Goal: Answer question/provide support

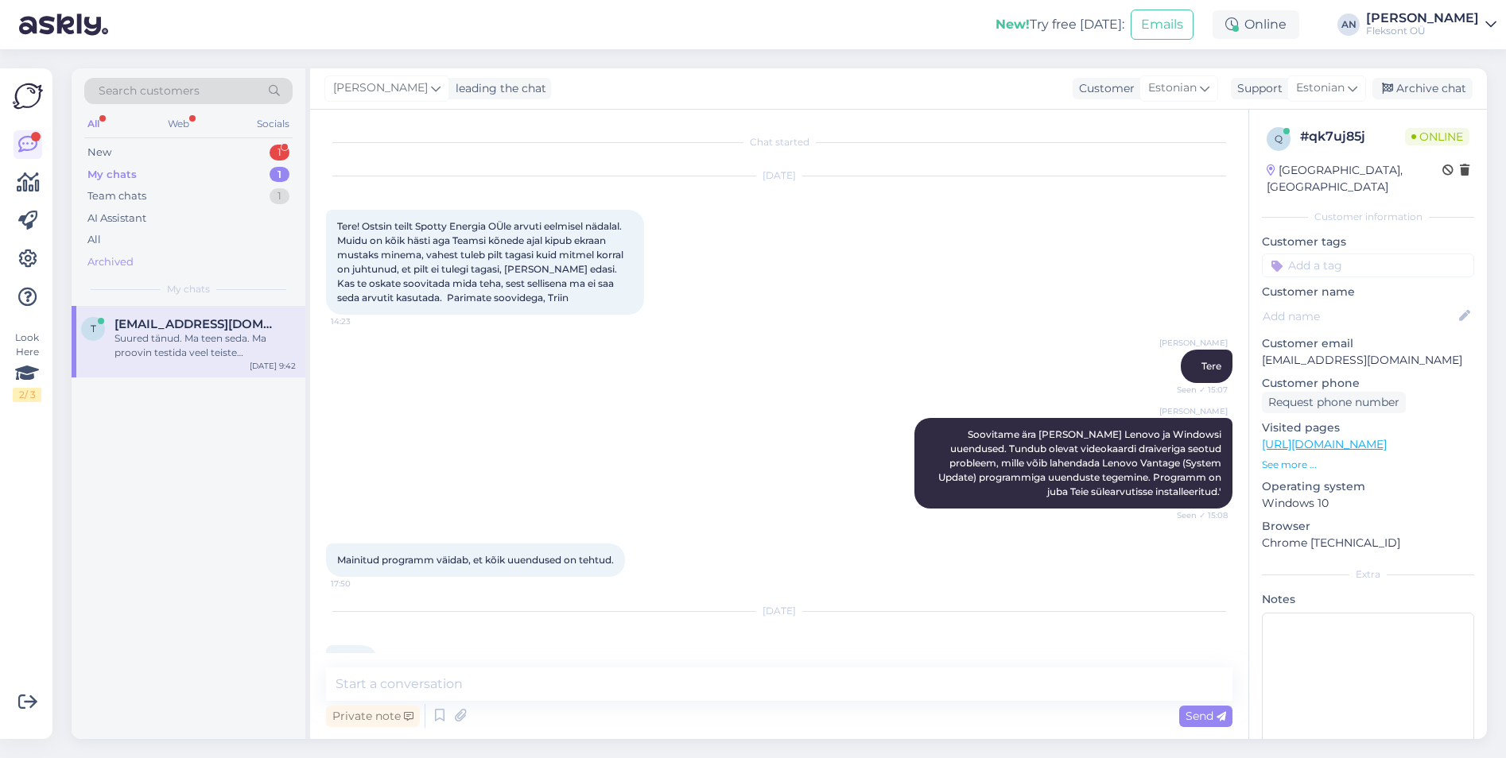
scroll to position [1100, 0]
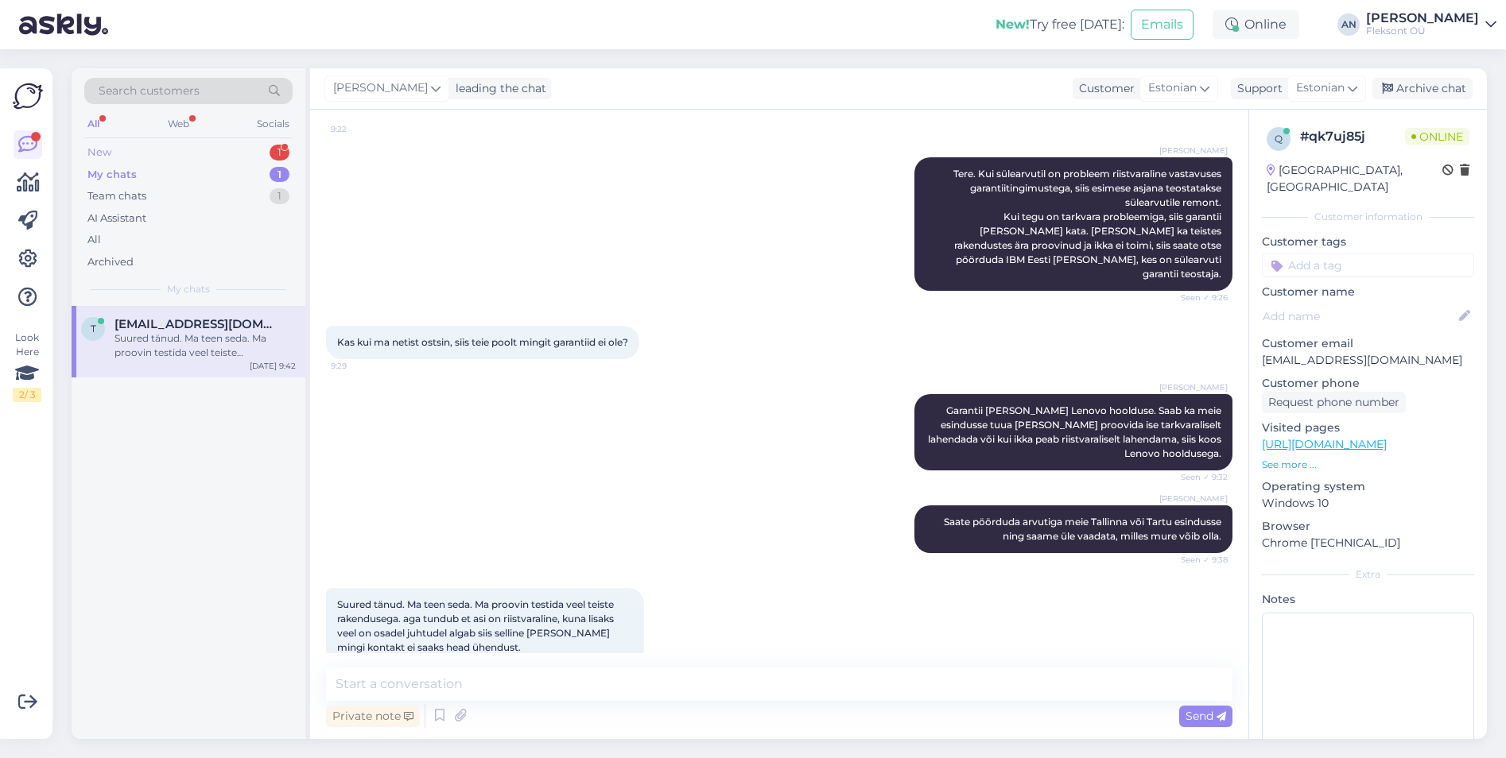
click at [107, 145] on div "New" at bounding box center [99, 153] width 24 height 16
click at [192, 342] on div "Lenovo ThinkPad X1 Yoga Gen 8 5G Intel i5 1345U 1.6 GHz (15415p) 32GB, 512GB SS…" at bounding box center [204, 346] width 181 height 29
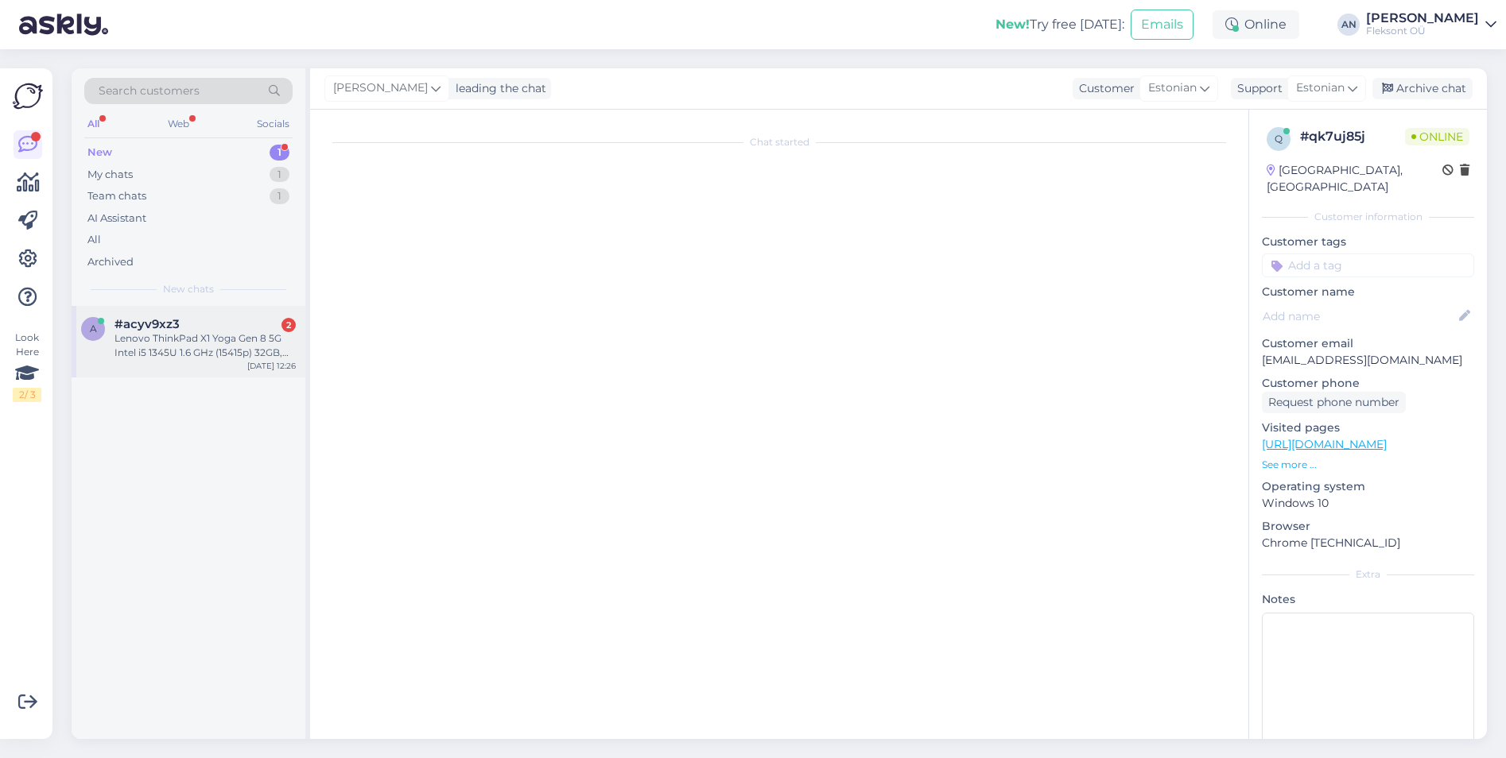
scroll to position [0, 0]
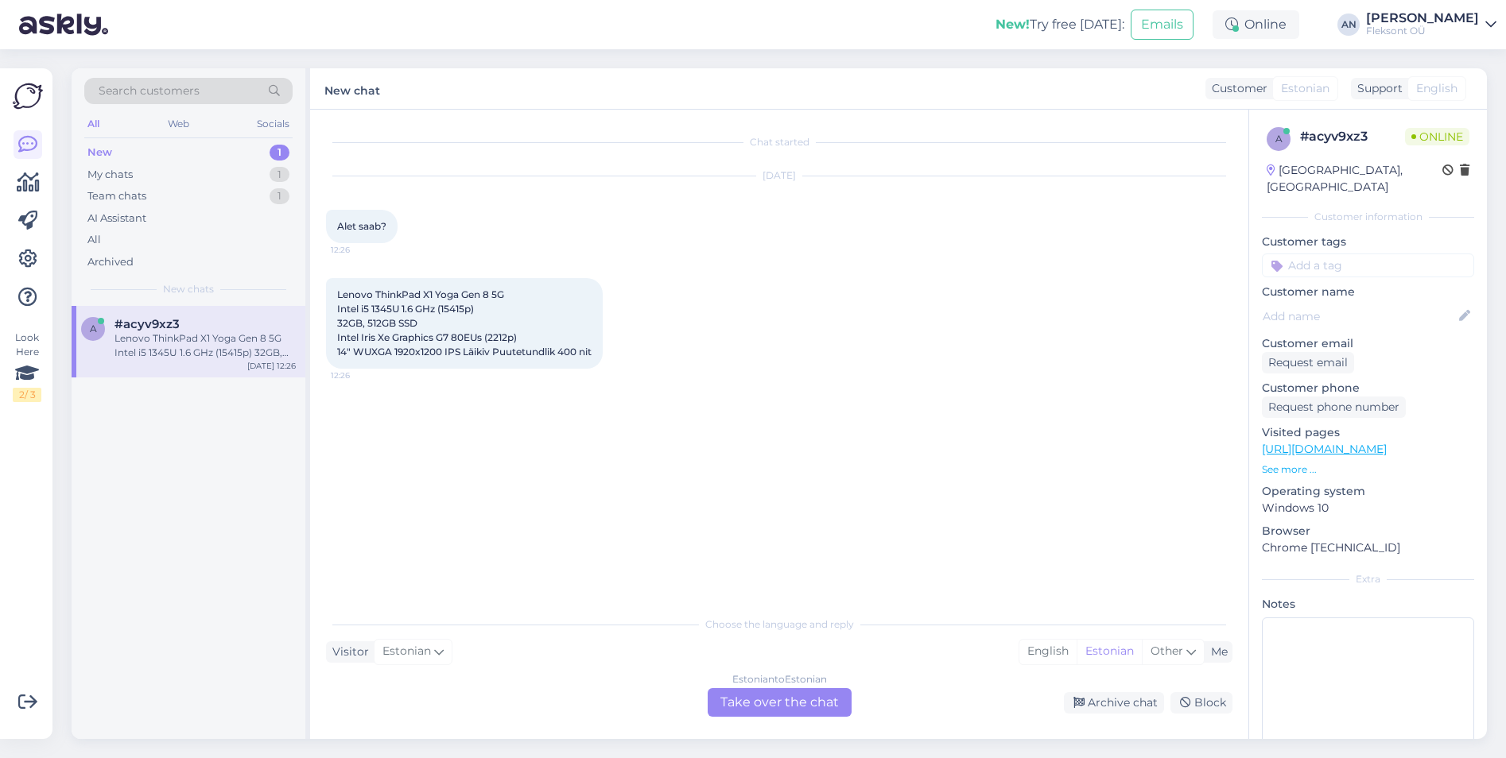
click at [1380, 442] on link "[URL][DOMAIN_NAME]" at bounding box center [1324, 449] width 125 height 14
click at [1294, 463] on p "See more ..." at bounding box center [1368, 470] width 212 height 14
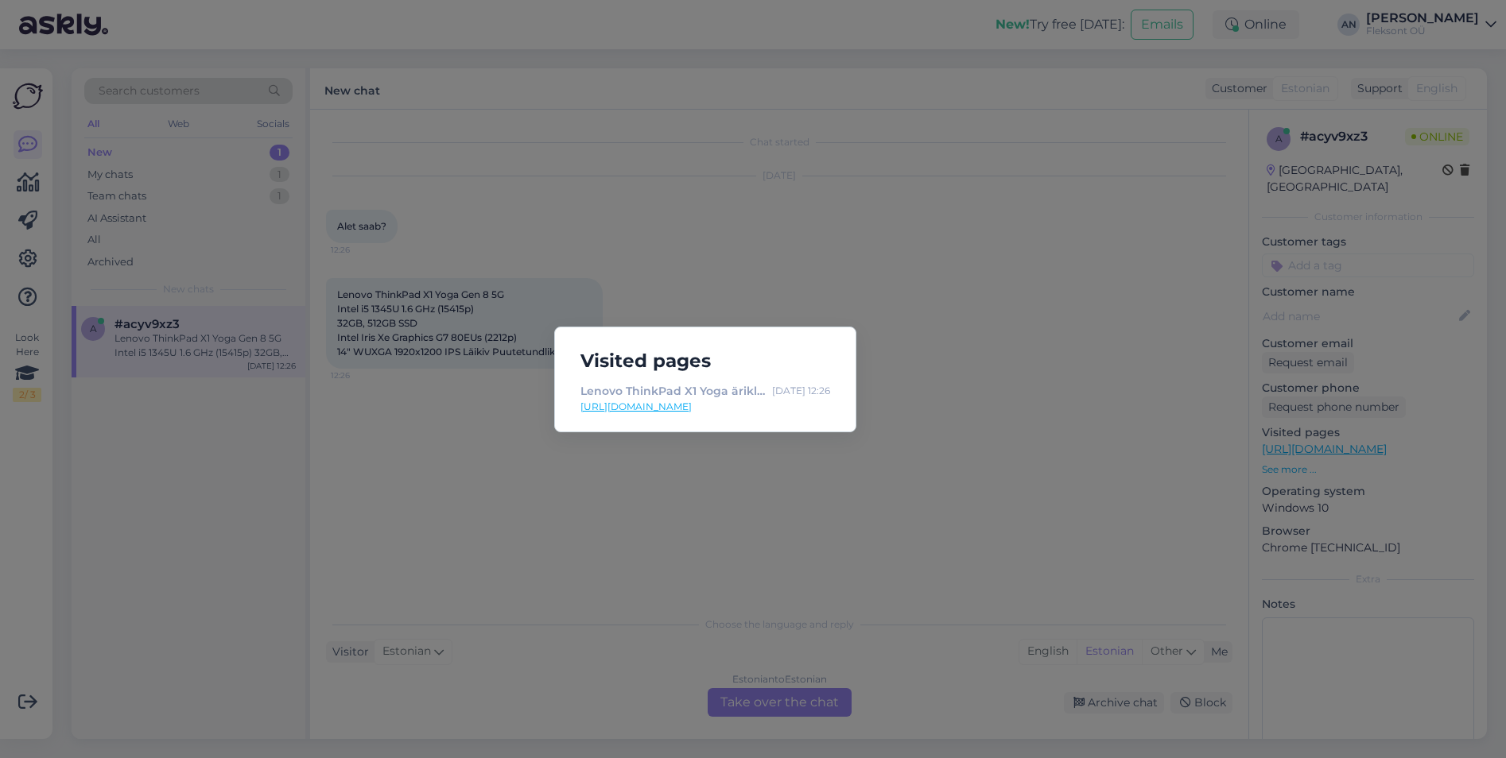
click at [1013, 318] on div "Visited pages Lenovo ThinkPad X1 Yoga äriklassi mudelid on saadaval uusimate In…" at bounding box center [753, 379] width 1506 height 758
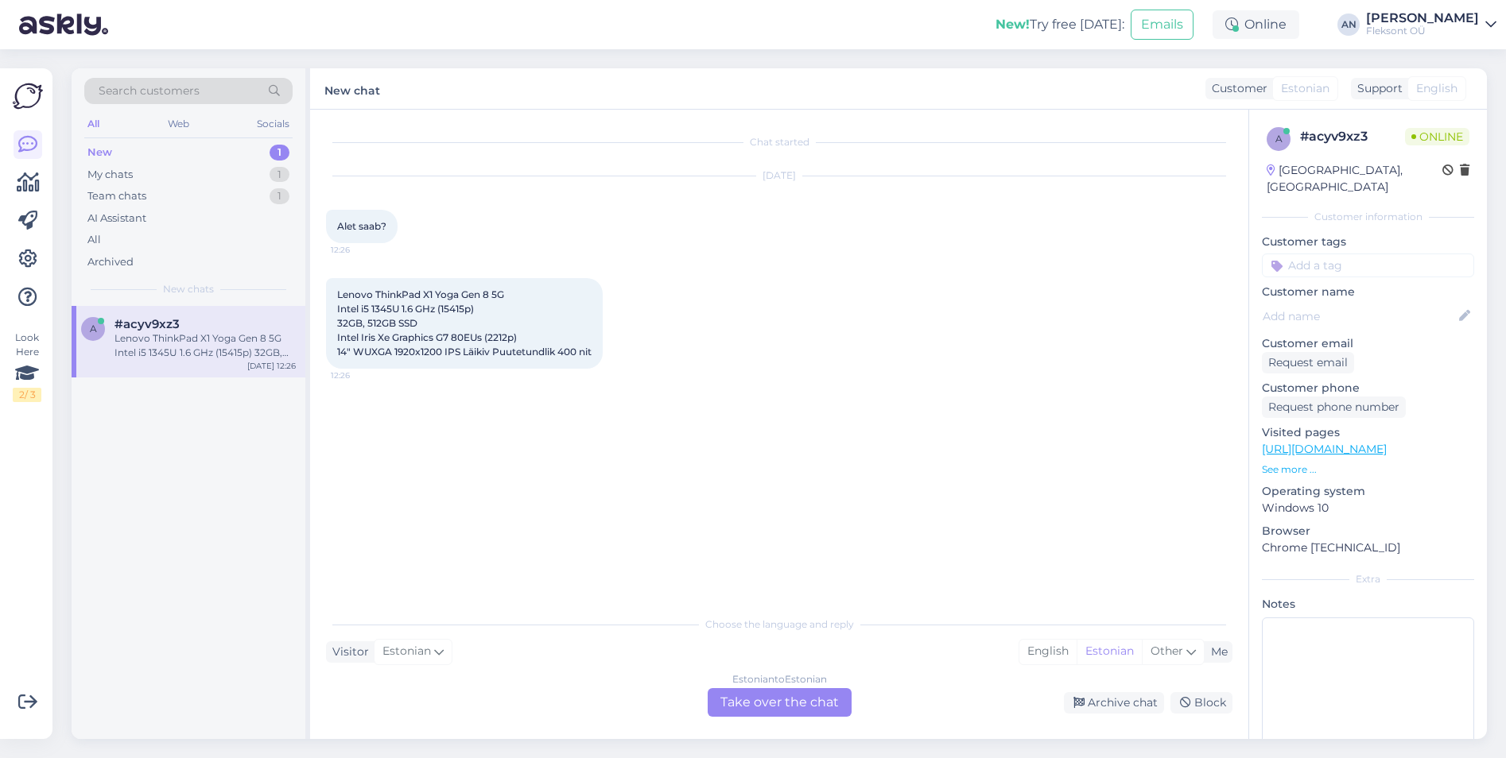
click at [795, 704] on div "Estonian to Estonian Take over the chat" at bounding box center [780, 702] width 144 height 29
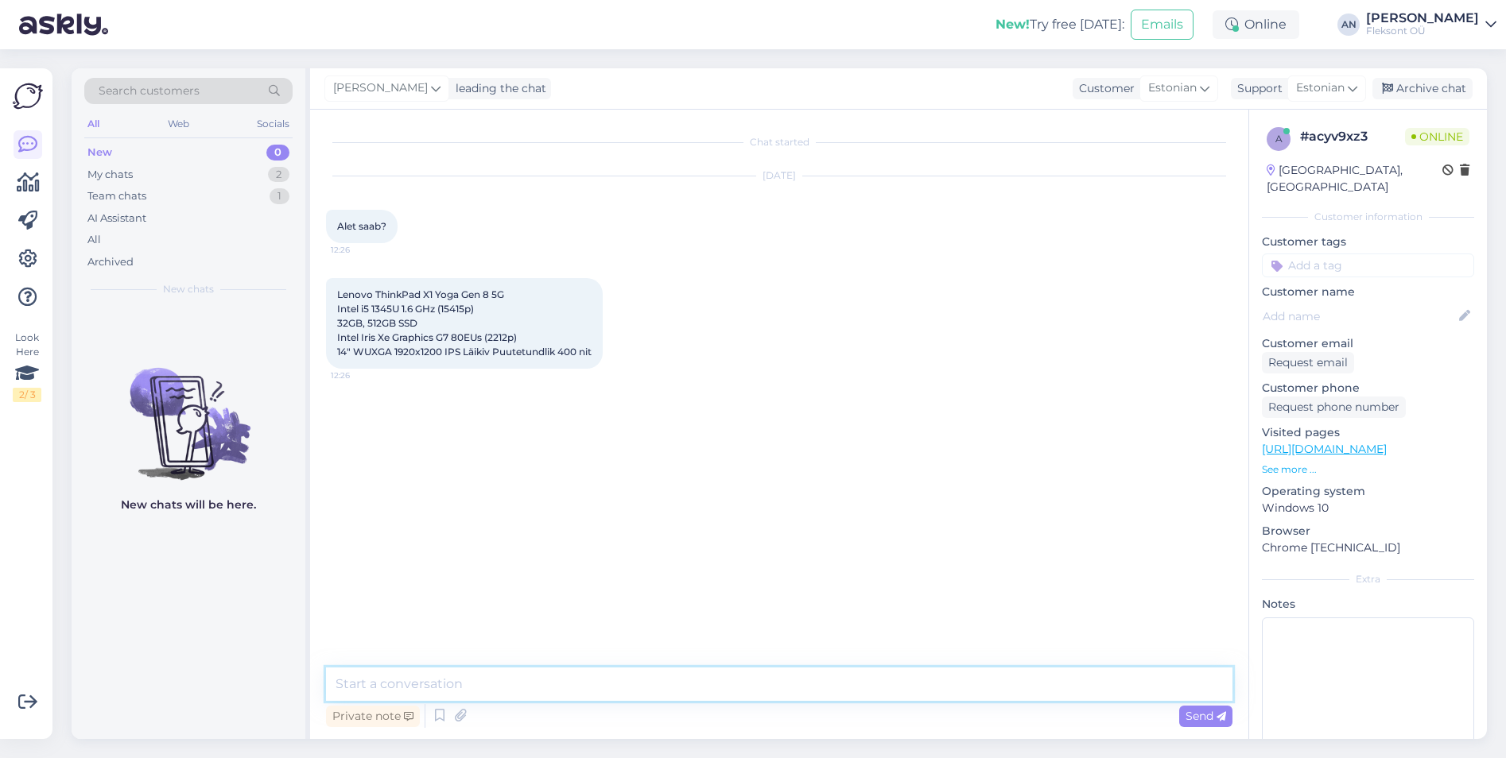
click at [633, 699] on textarea at bounding box center [779, 684] width 906 height 33
type textarea "Tere"
paste textarea "[URL][DOMAIN_NAME]"
type textarea "Hind on lõplik antud tootel: [URL][DOMAIN_NAME]"
